Goal: Obtain resource: Download file/media

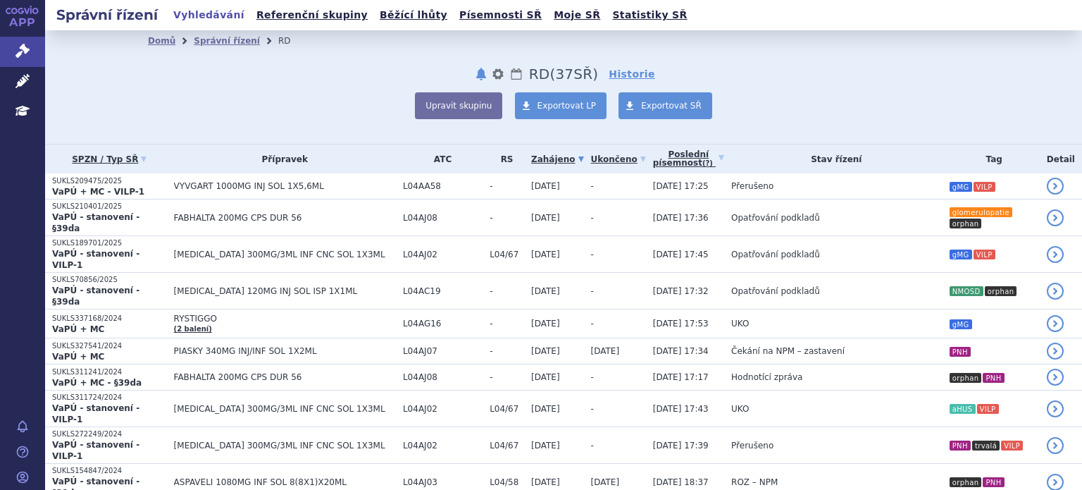
scroll to position [454, 0]
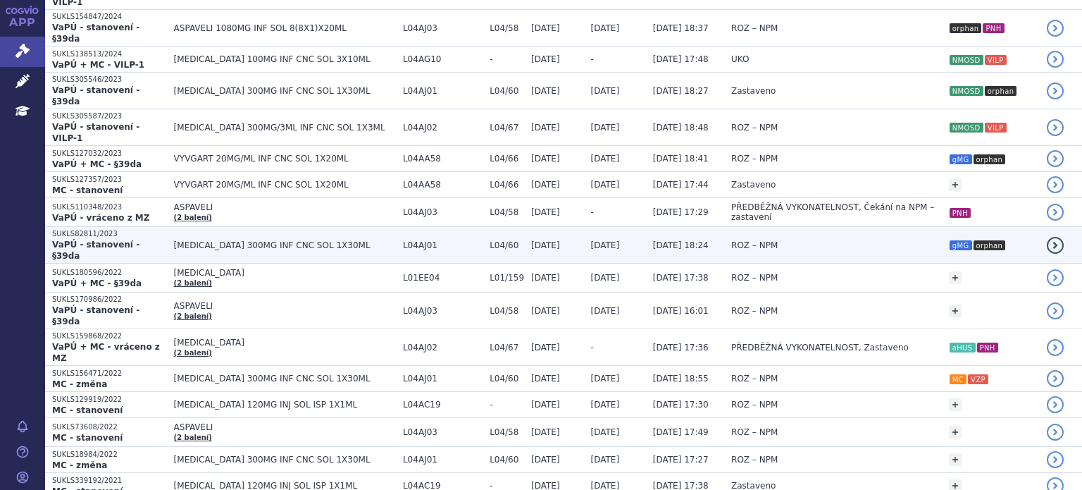
click at [852, 227] on td "ROZ – NPM" at bounding box center [833, 245] width 218 height 37
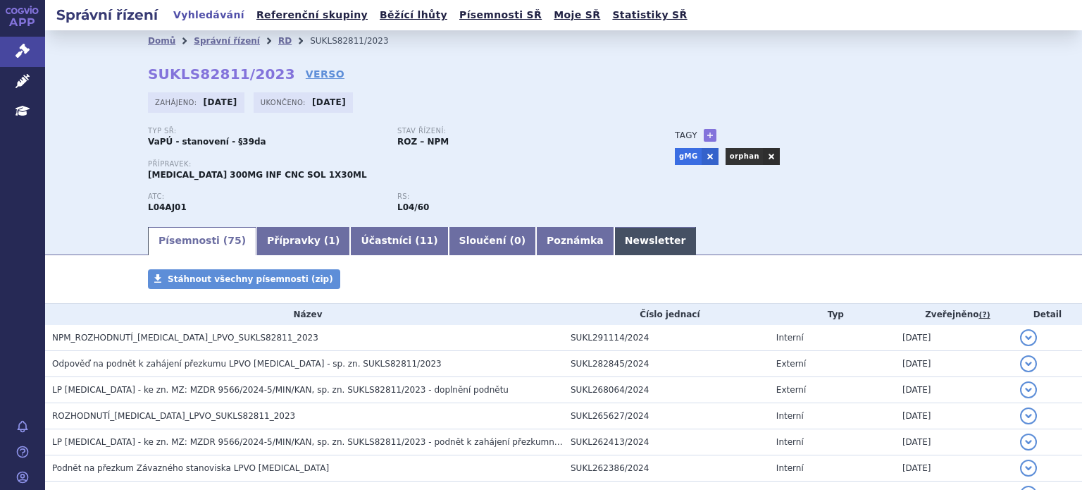
click at [614, 240] on link "Newsletter" at bounding box center [655, 241] width 82 height 28
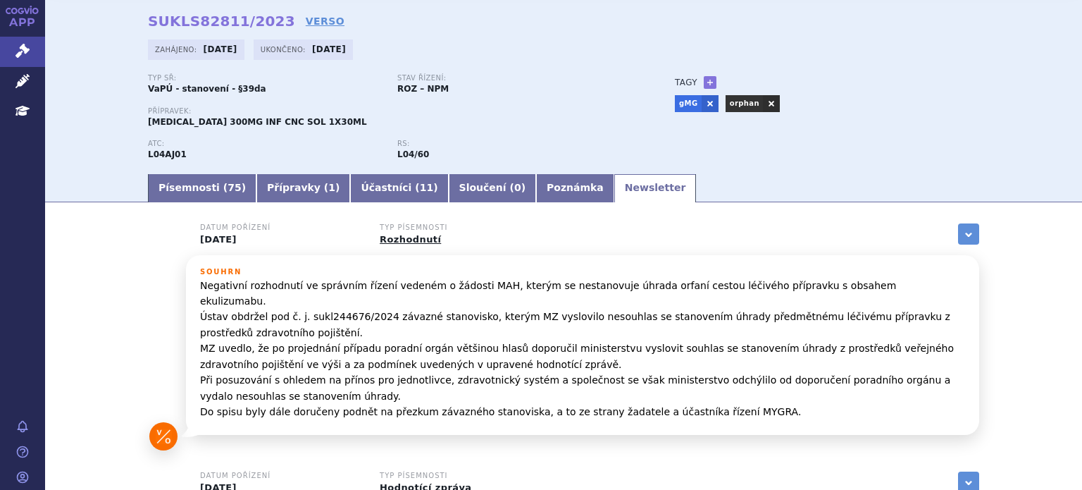
scroll to position [52, 0]
click at [185, 199] on link "Písemnosti ( 75 )" at bounding box center [202, 189] width 108 height 28
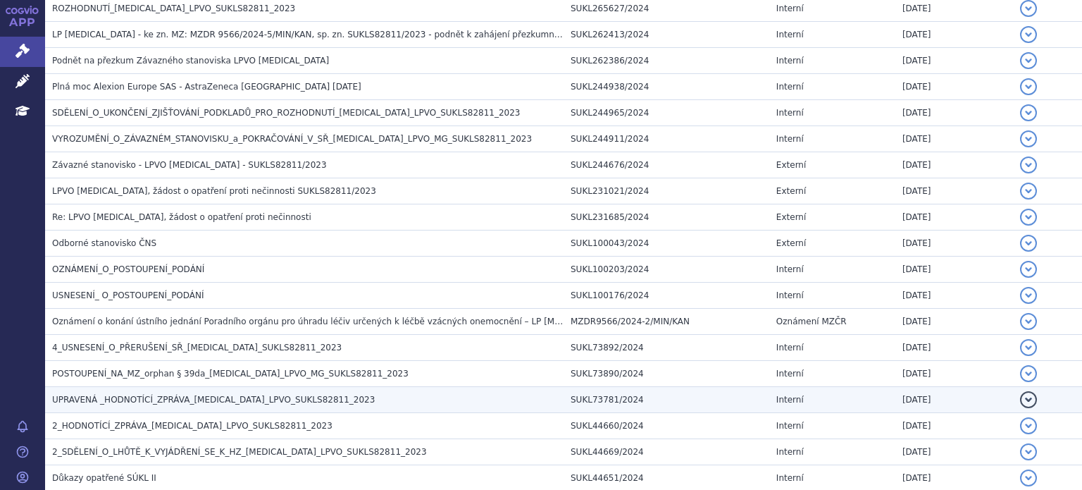
scroll to position [408, 0]
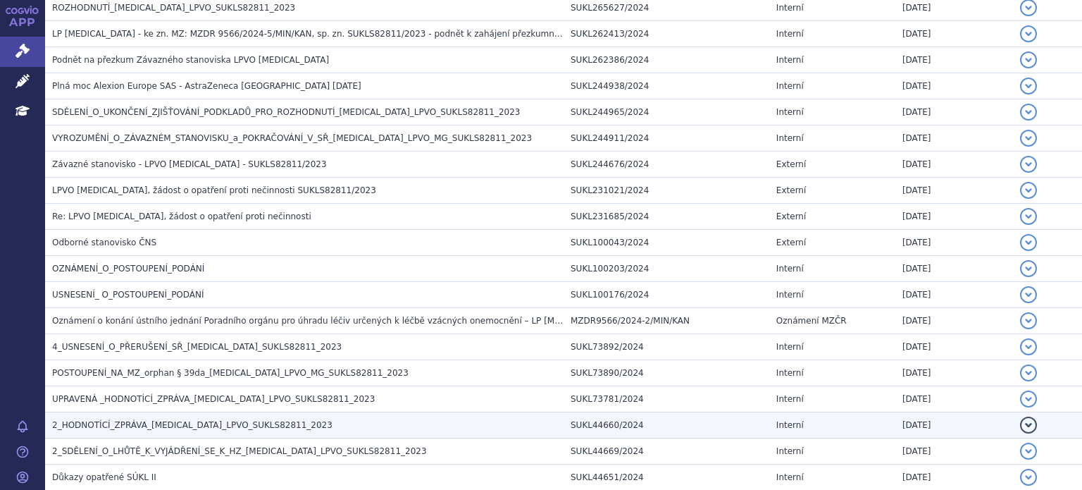
click at [168, 424] on span "2_HODNOTÍCÍ_ZPRÁVA_SOLIRIS_LPVO_SUKLS82811_2023" at bounding box center [192, 425] width 280 height 10
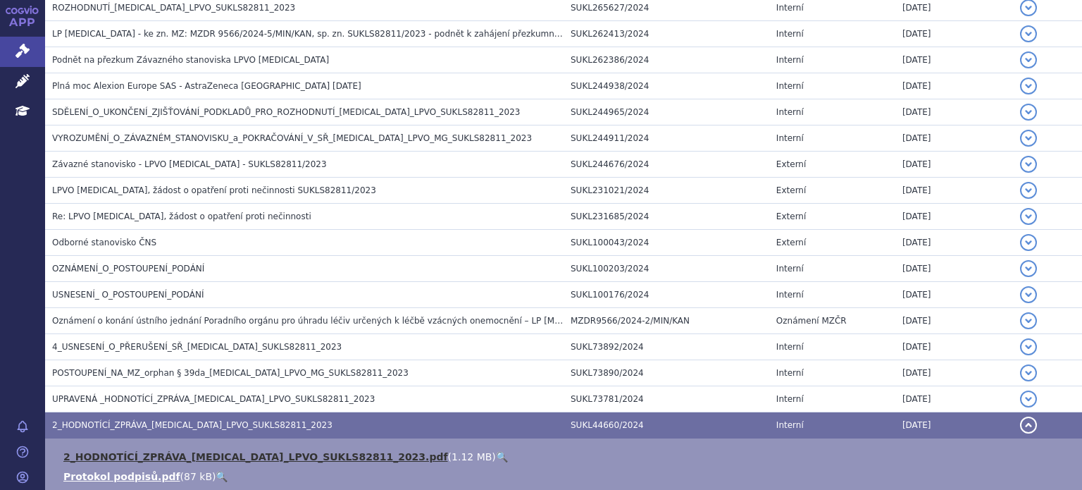
click at [268, 459] on link "2_HODNOTÍCÍ_ZPRÁVA_SOLIRIS_LPVO_SUKLS82811_2023.pdf" at bounding box center [255, 456] width 385 height 11
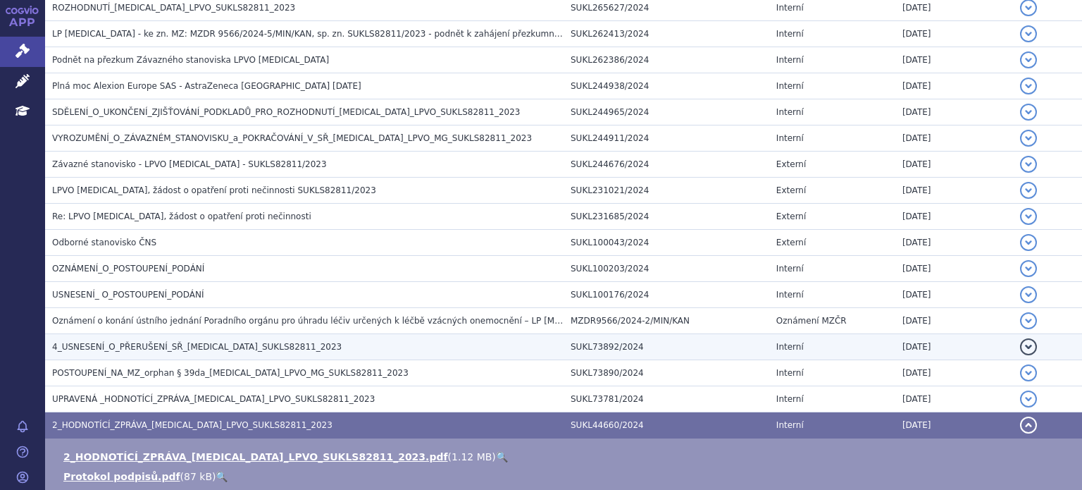
scroll to position [0, 0]
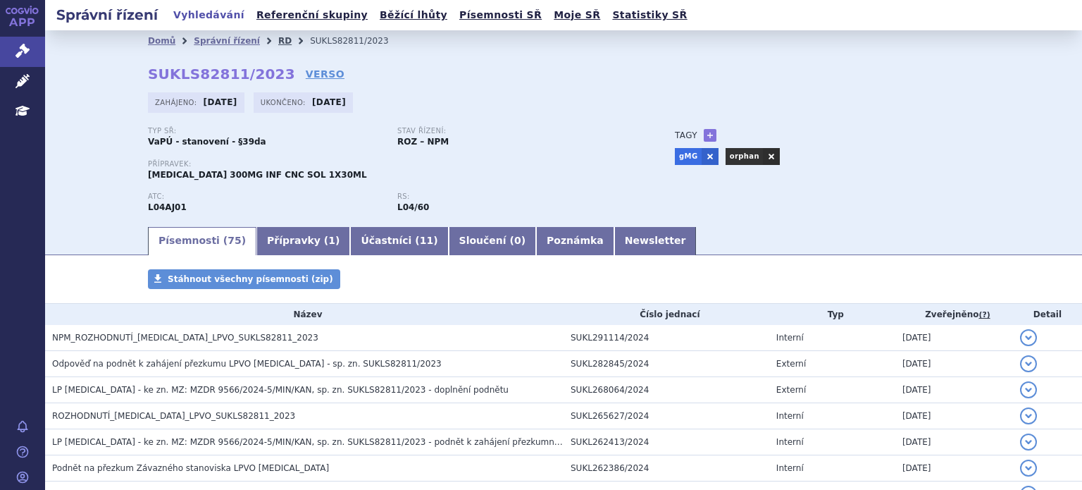
click at [278, 37] on link "RD" at bounding box center [284, 41] width 13 height 10
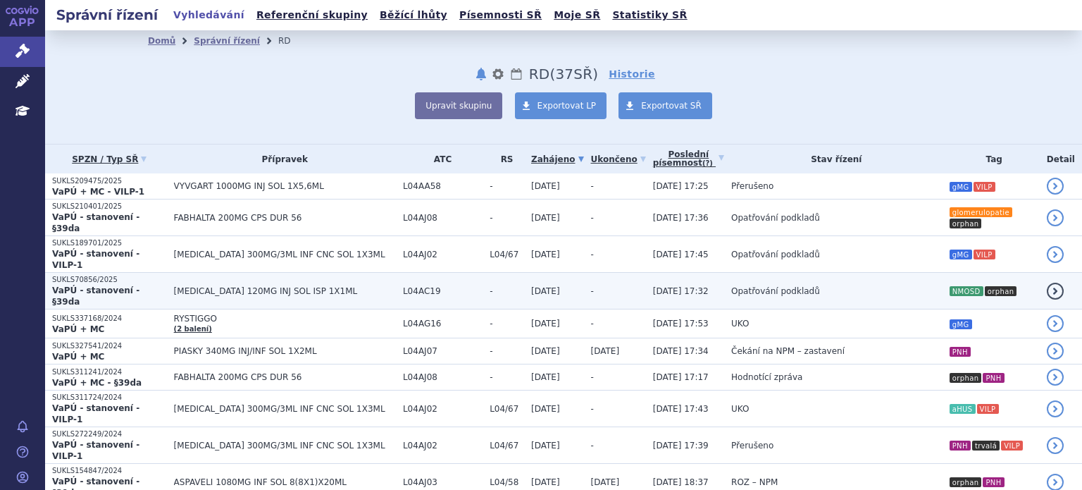
scroll to position [280, 0]
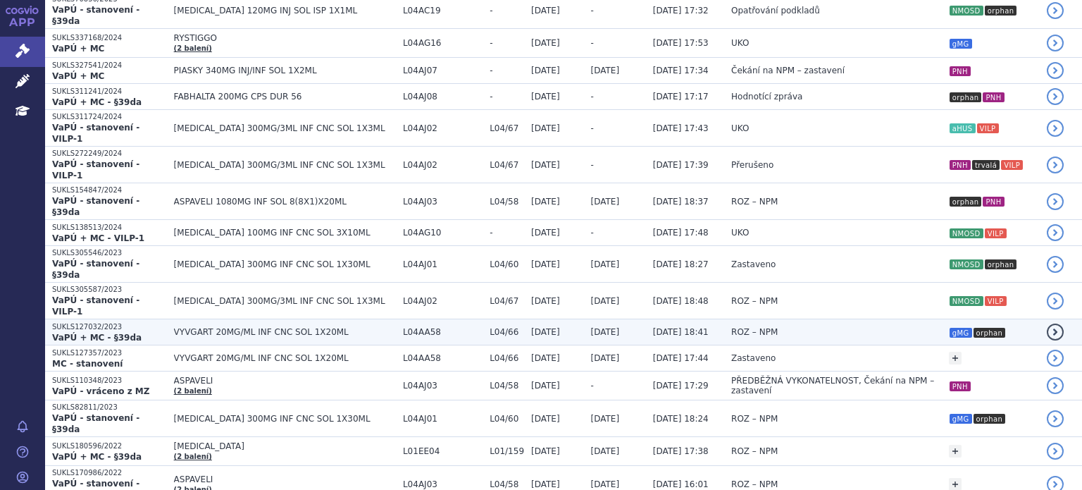
click at [598, 319] on td "[DATE]" at bounding box center [615, 332] width 62 height 26
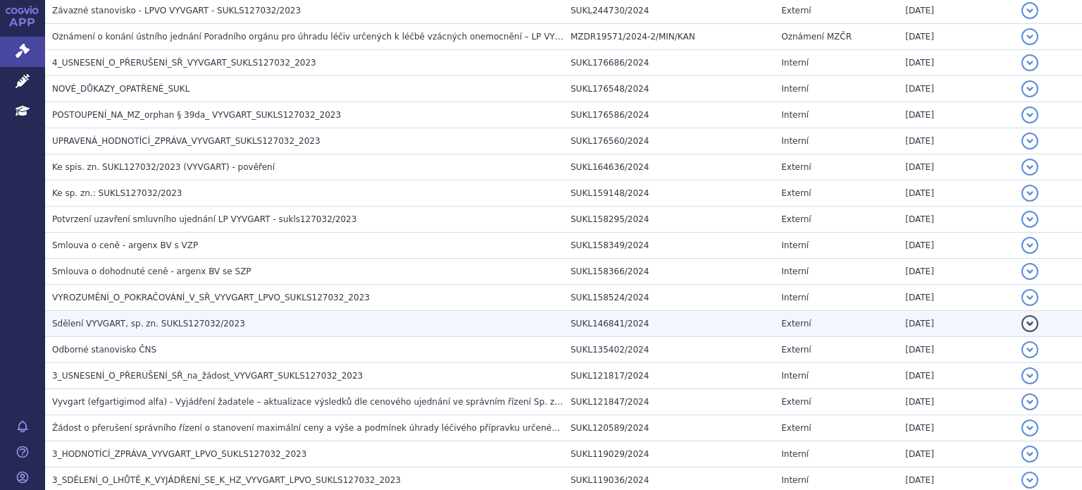
scroll to position [657, 0]
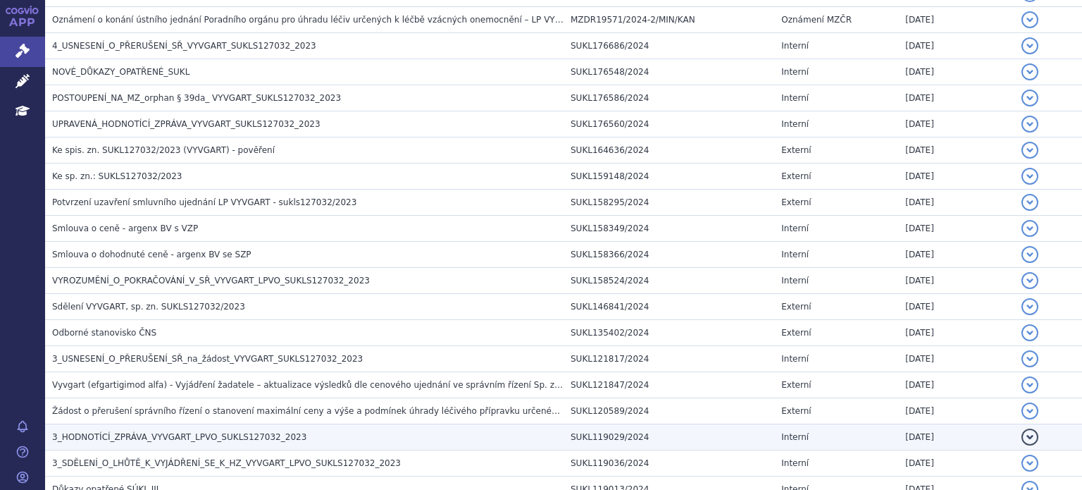
click at [155, 436] on span "3_HODNOTÍCÍ_ZPRÁVA_VYVGART_LPVO_SUKLS127032_2023" at bounding box center [179, 437] width 254 height 10
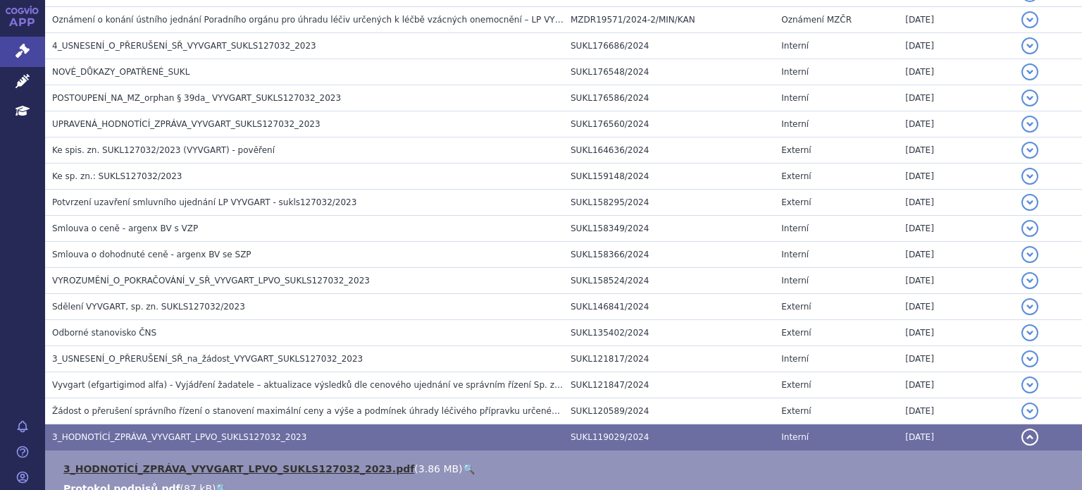
click at [187, 467] on link "3_HODNOTÍCÍ_ZPRÁVA_VYVGART_LPVO_SUKLS127032_2023.pdf" at bounding box center [238, 468] width 351 height 11
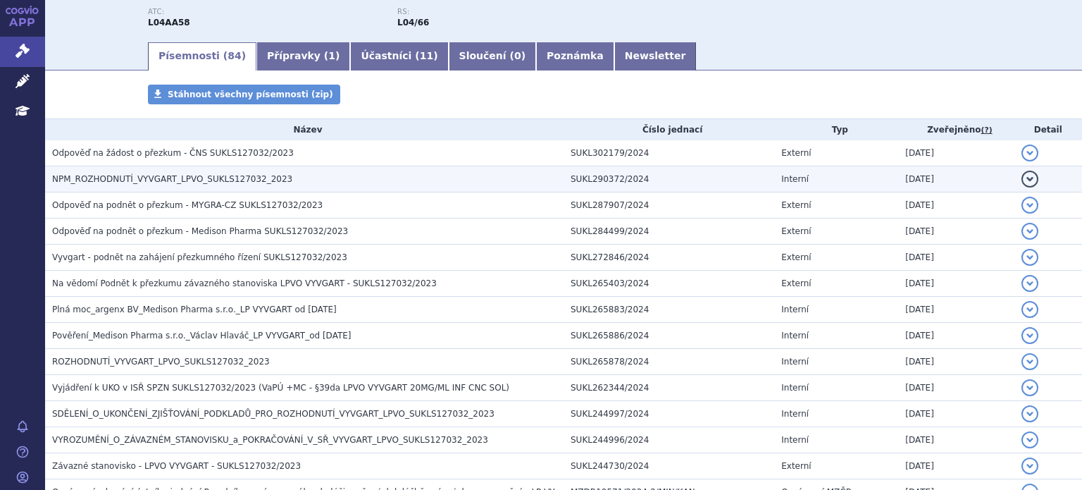
scroll to position [0, 0]
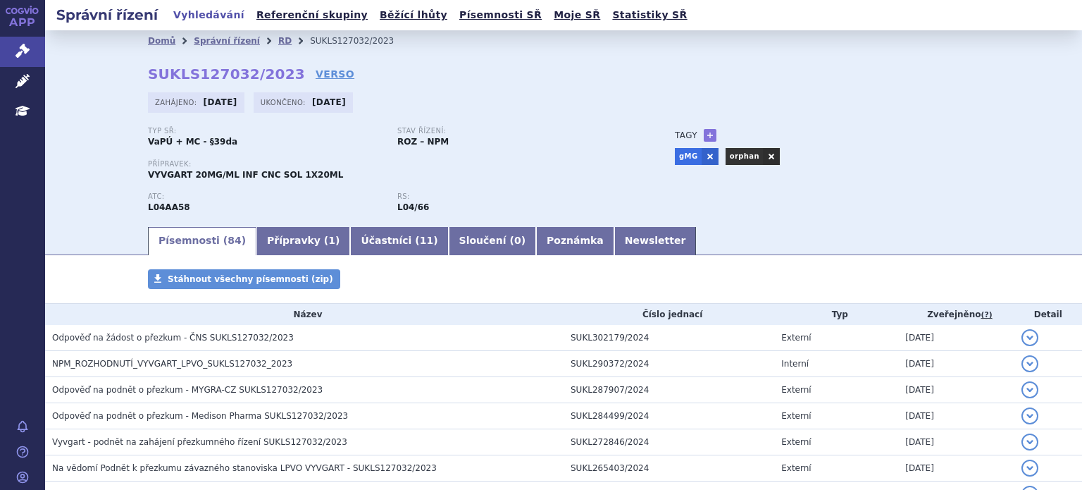
click at [278, 47] on li "RD" at bounding box center [294, 40] width 32 height 21
click at [278, 41] on link "RD" at bounding box center [284, 41] width 13 height 10
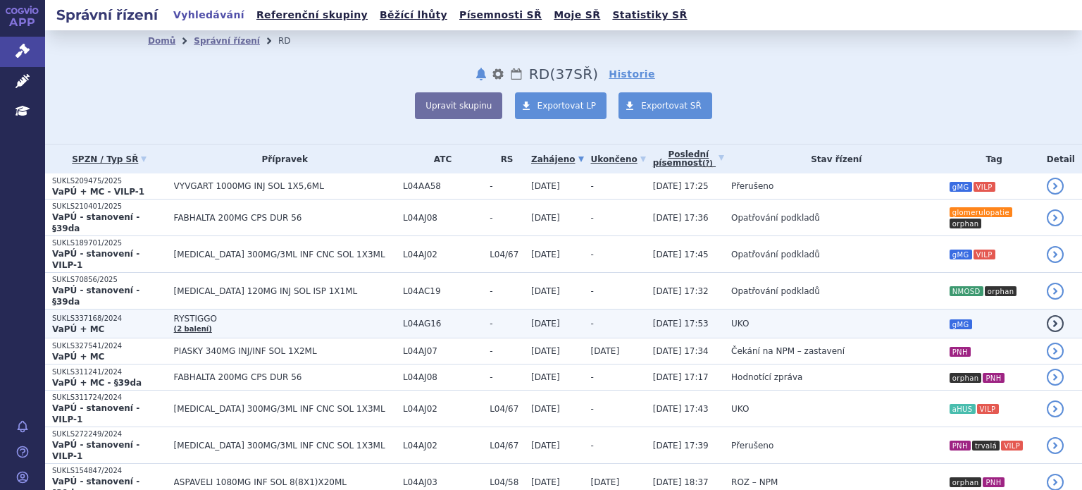
click at [231, 309] on td "RYSTIGGO (2 balení)" at bounding box center [281, 323] width 229 height 29
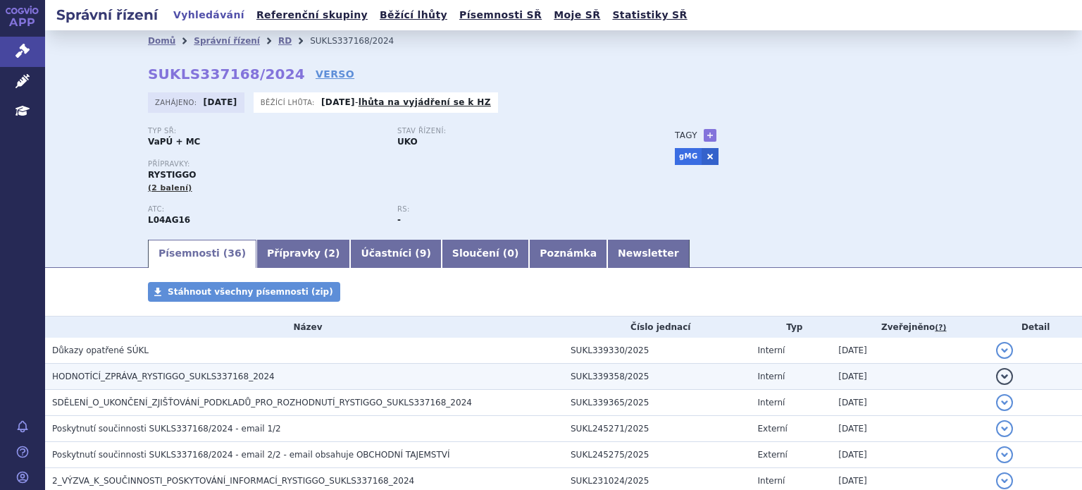
click at [156, 370] on h3 "HODNOTÍCÍ_ZPRÁVA_RYSTIGGO_SUKLS337168_2024" at bounding box center [307, 376] width 511 height 14
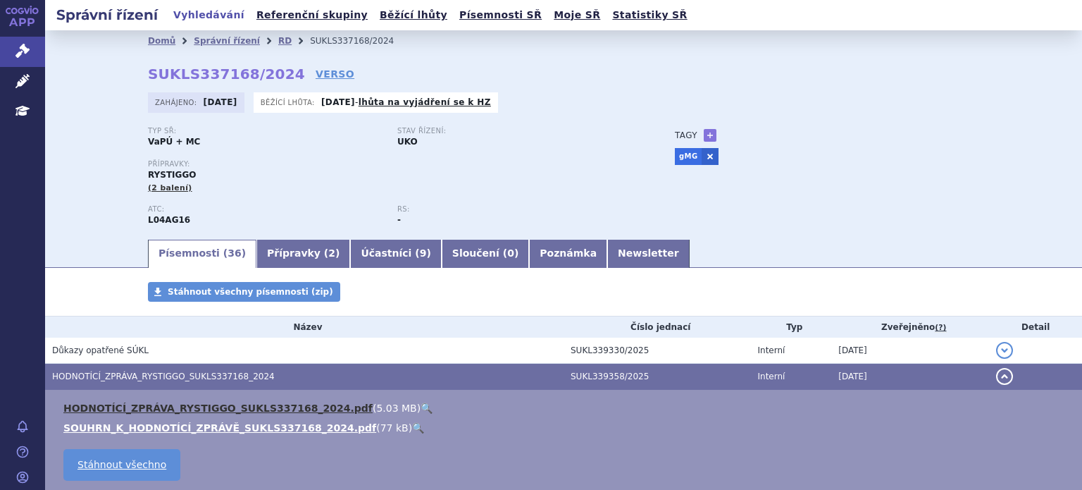
click at [232, 413] on link "HODNOTÍCÍ_ZPRÁVA_RYSTIGGO_SUKLS337168_2024.pdf" at bounding box center [217, 407] width 309 height 11
